Goal: Task Accomplishment & Management: Manage account settings

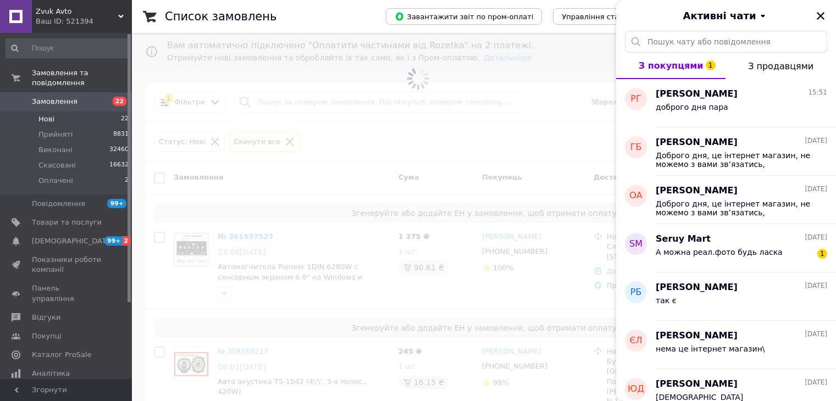
scroll to position [46, 0]
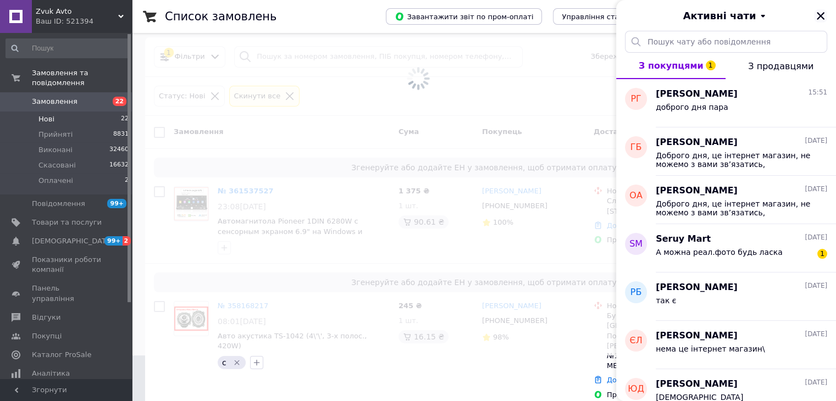
click at [823, 13] on icon "Закрити" at bounding box center [821, 16] width 8 height 8
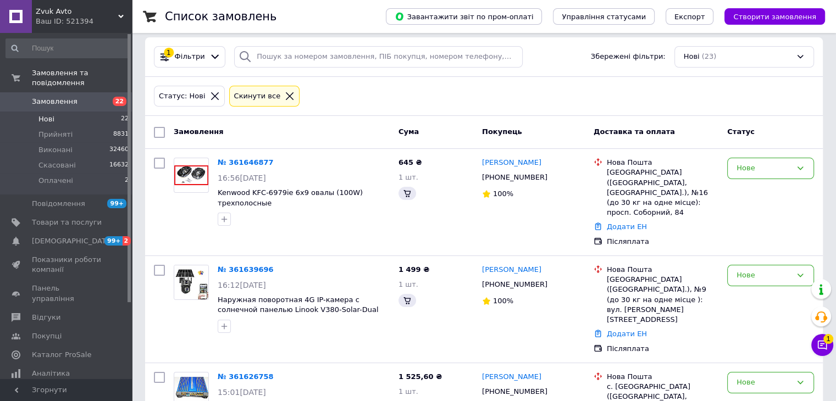
scroll to position [0, 0]
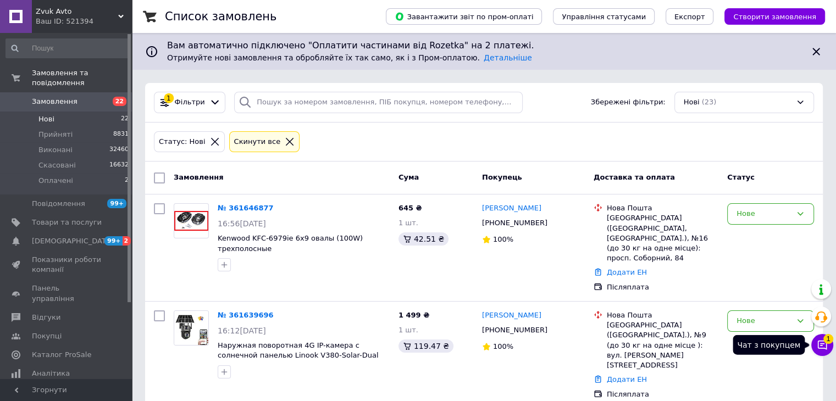
click at [813, 344] on button "Чат з покупцем 1" at bounding box center [823, 345] width 22 height 22
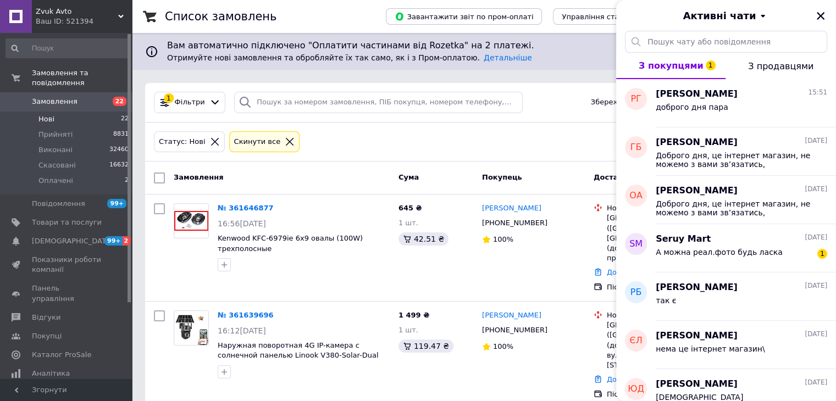
click at [536, 126] on div "Статус: Нові Cкинути все" at bounding box center [484, 143] width 678 height 40
click at [819, 12] on icon "Закрити" at bounding box center [821, 16] width 10 height 10
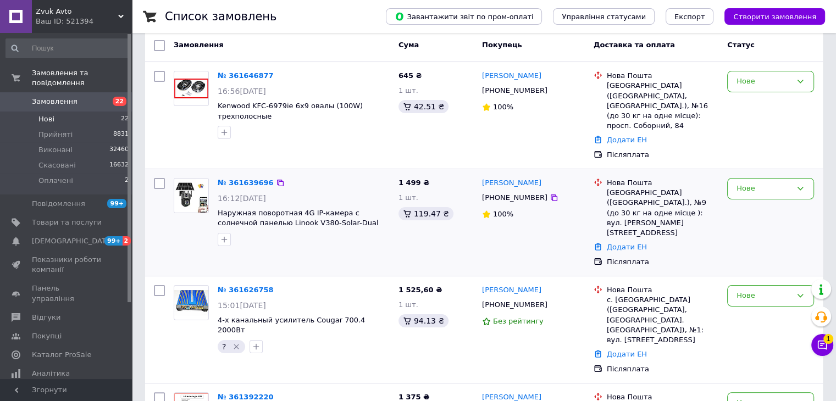
scroll to position [165, 0]
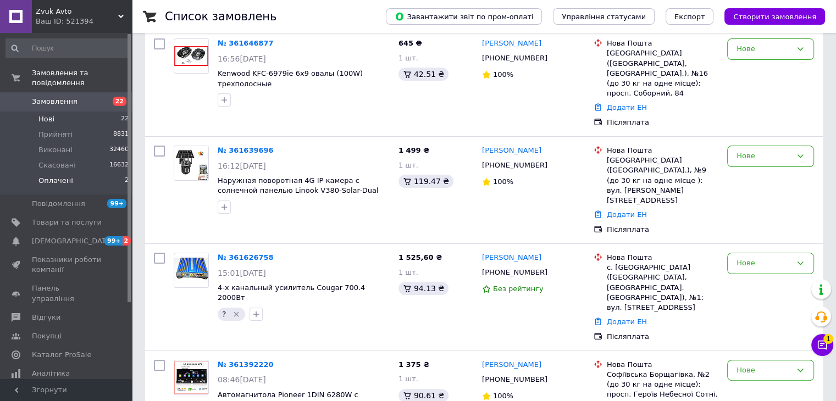
click at [99, 173] on li "Оплачені 2" at bounding box center [67, 183] width 135 height 21
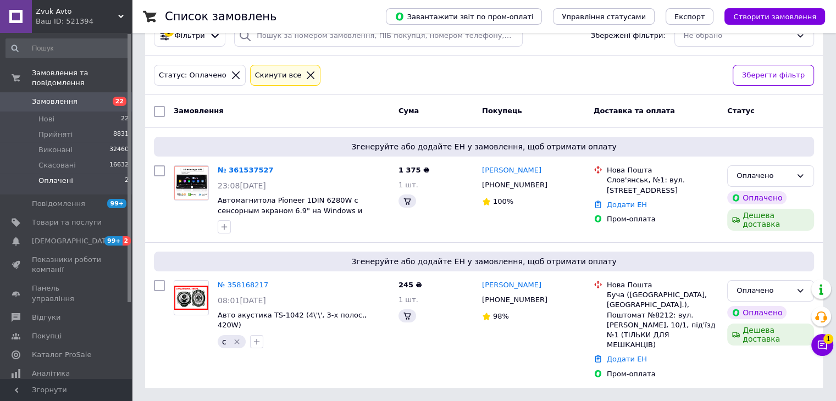
scroll to position [0, 0]
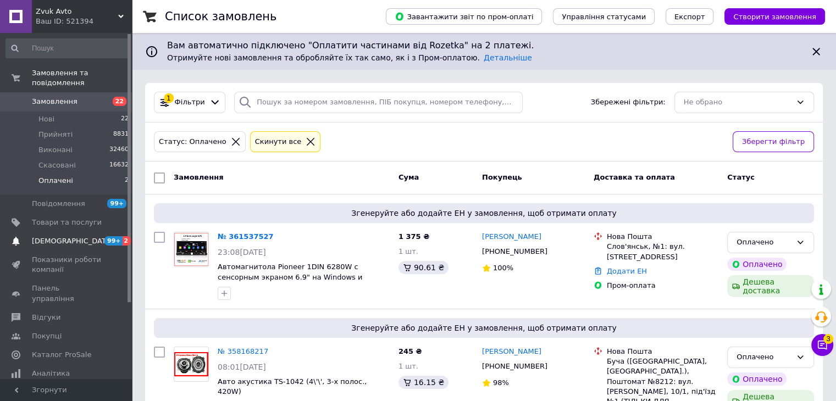
click at [119, 236] on span "99+" at bounding box center [113, 240] width 18 height 9
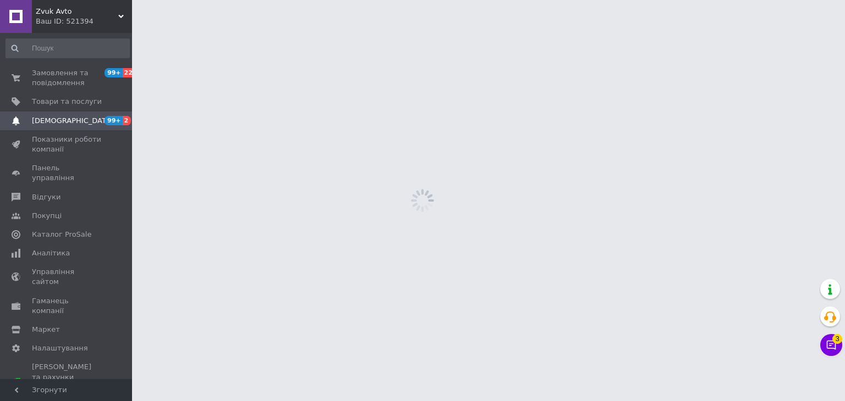
click at [119, 230] on span at bounding box center [117, 235] width 30 height 10
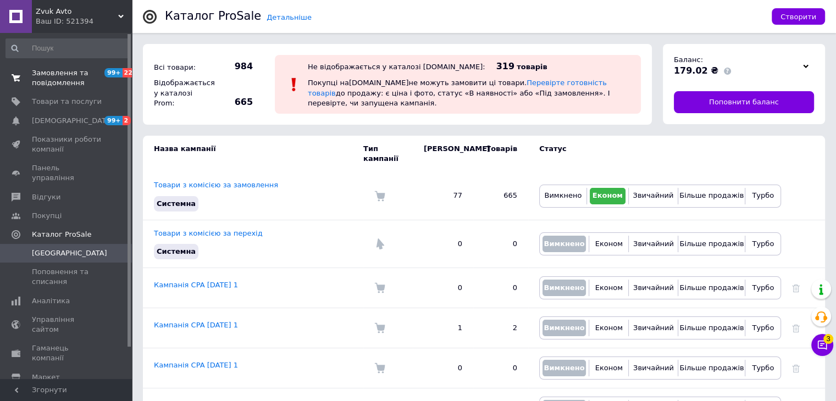
click at [96, 84] on span "Замовлення та повідомлення" at bounding box center [67, 78] width 70 height 20
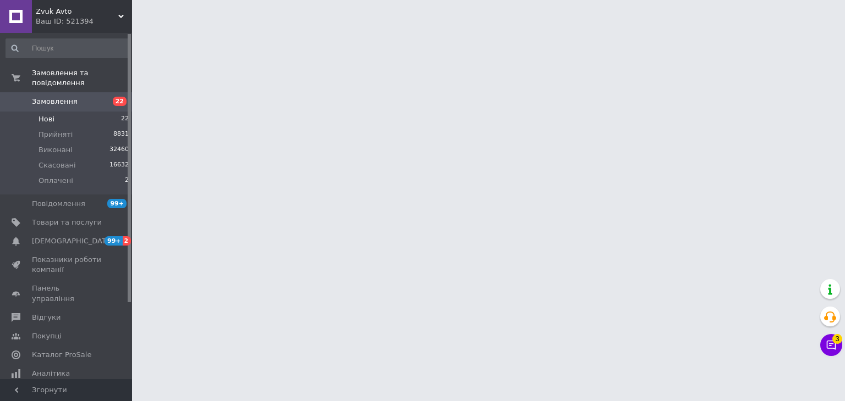
click at [108, 112] on li "Нові 22" at bounding box center [67, 119] width 135 height 15
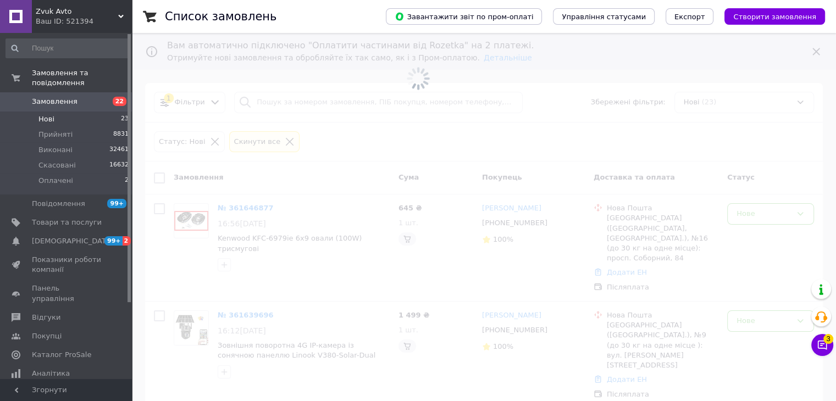
click at [111, 112] on li "Нові 23" at bounding box center [67, 119] width 135 height 15
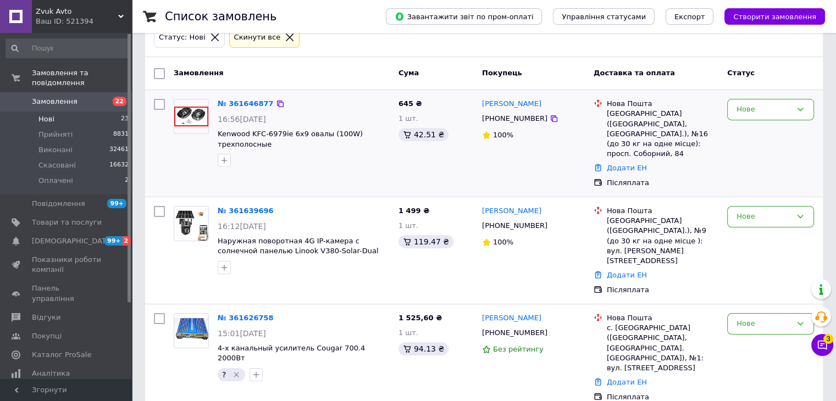
scroll to position [110, 0]
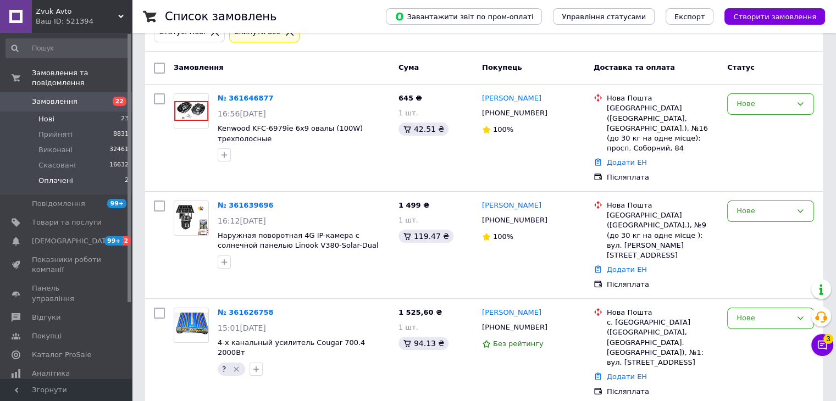
click at [121, 174] on li "Оплачені 2" at bounding box center [67, 183] width 135 height 21
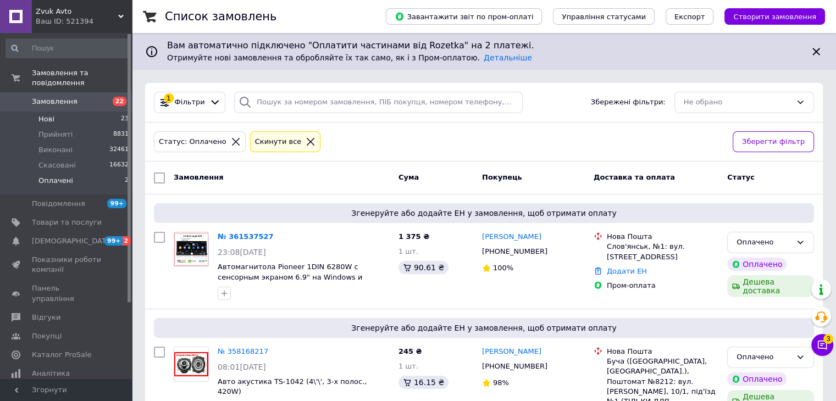
click at [112, 112] on li "Нові 23" at bounding box center [67, 119] width 135 height 15
